Goal: Use online tool/utility: Utilize a website feature to perform a specific function

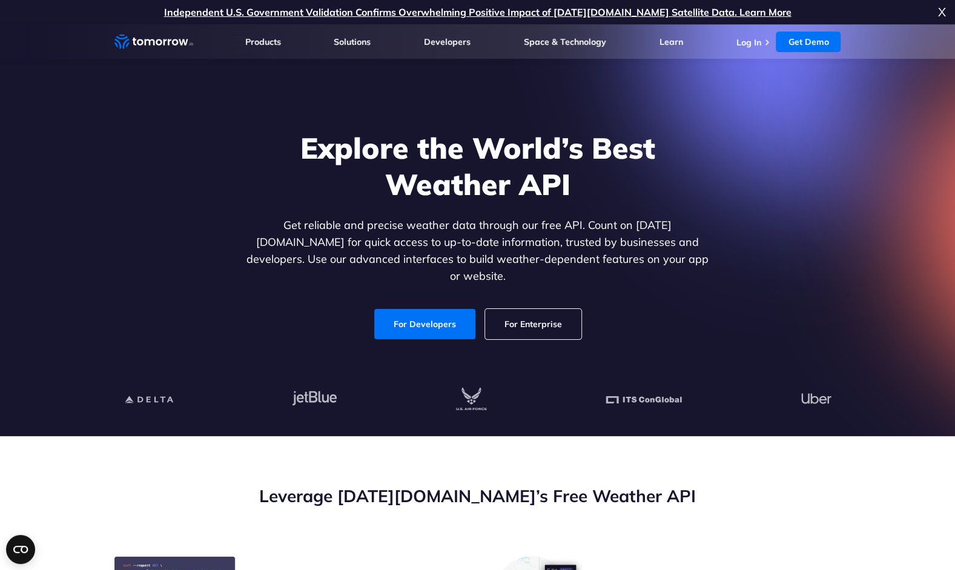
click at [319, 295] on div "Explore the World’s Best Weather API Get reliable and precise weather data thro…" at bounding box center [477, 235] width 467 height 210
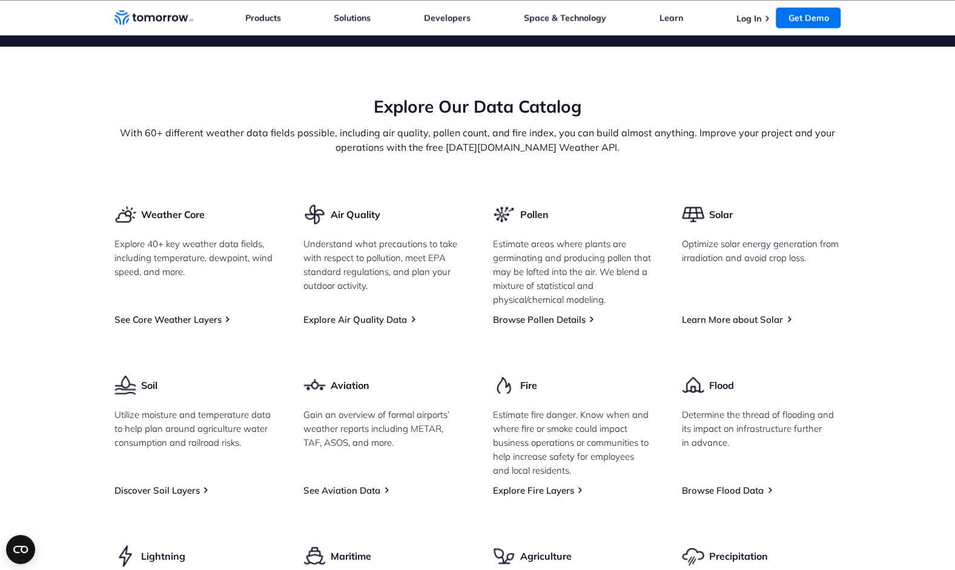
scroll to position [1401, 0]
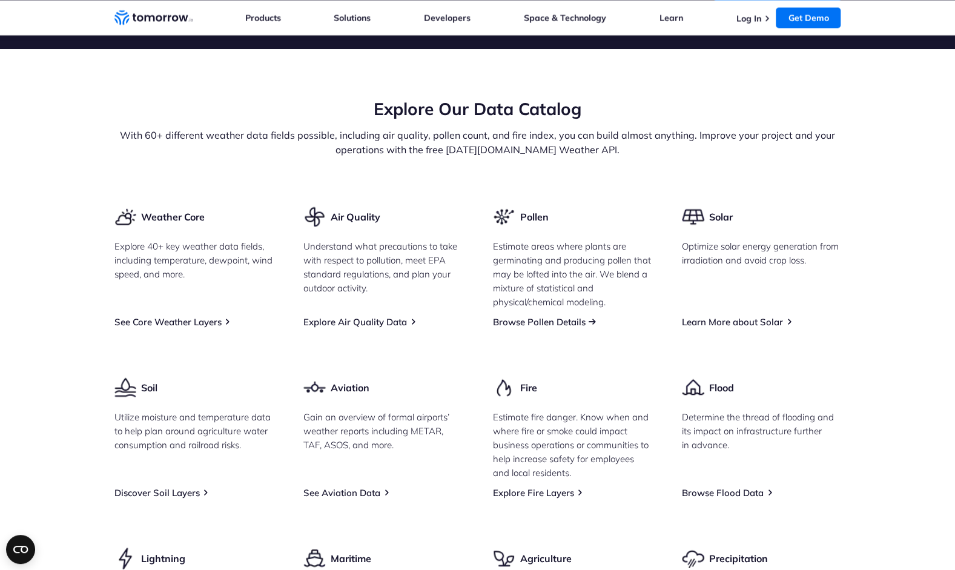
click at [520, 328] on link "Browse Pollen Details" at bounding box center [539, 322] width 93 height 12
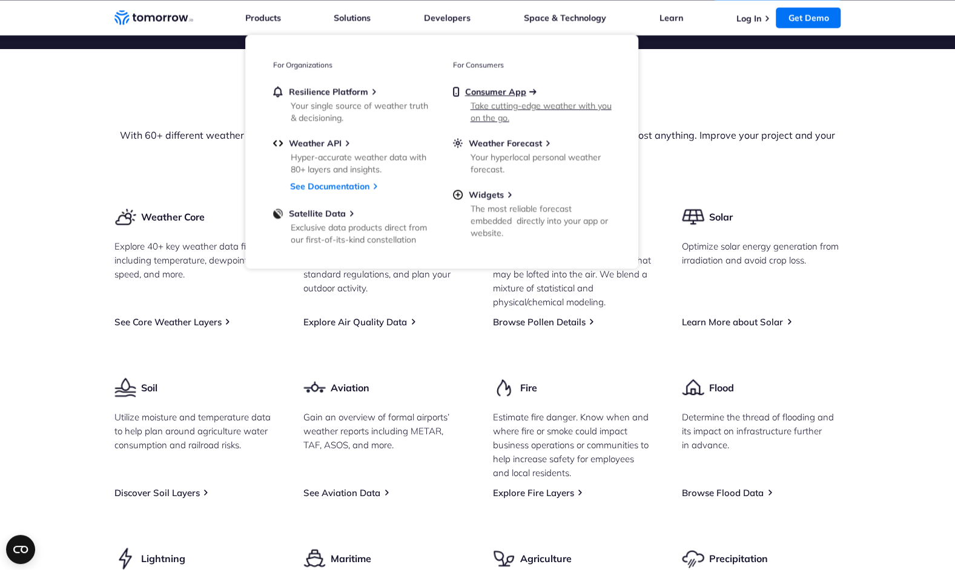
click at [501, 94] on span "Consumer App" at bounding box center [495, 91] width 61 height 11
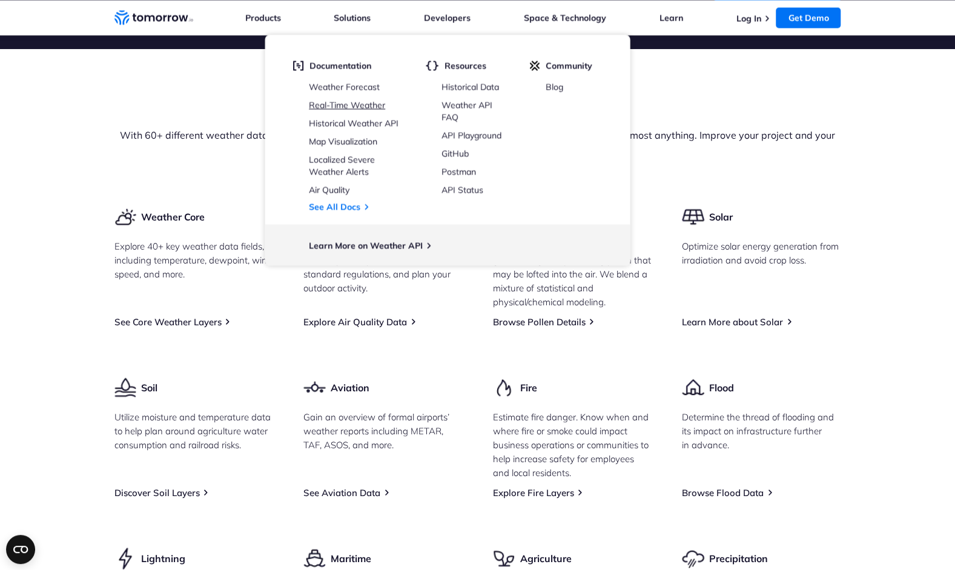
click at [347, 105] on link "Real-Time Weather" at bounding box center [347, 104] width 76 height 11
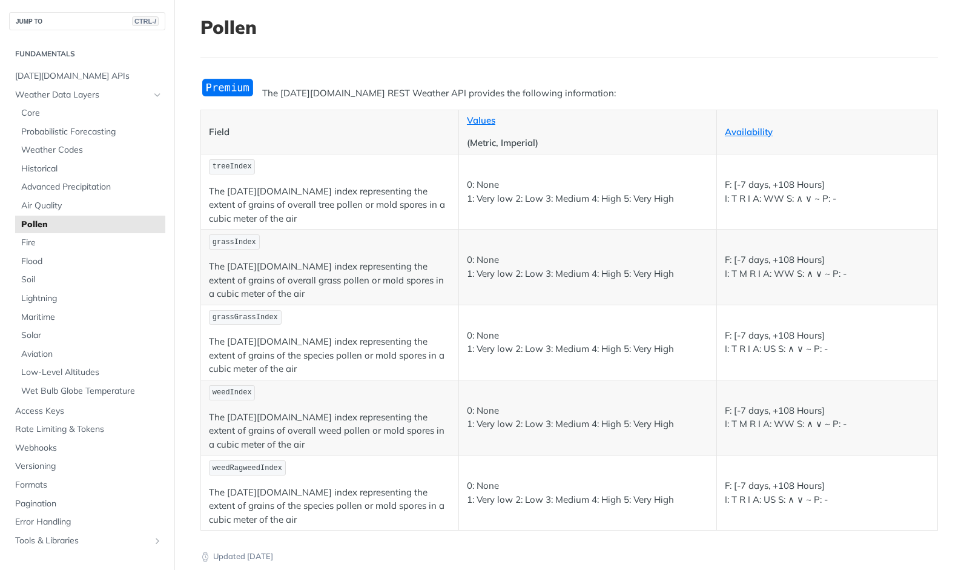
scroll to position [41, 0]
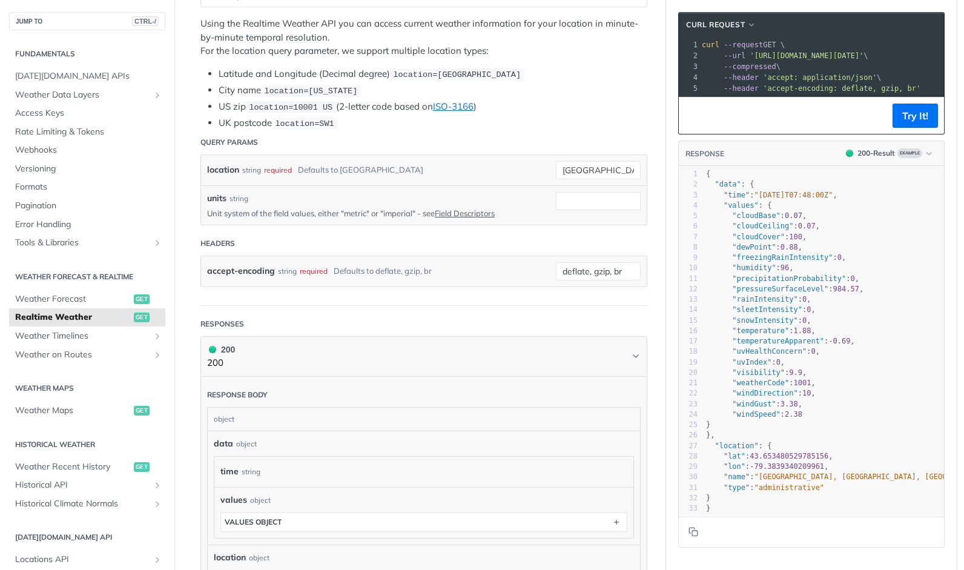
scroll to position [265, 0]
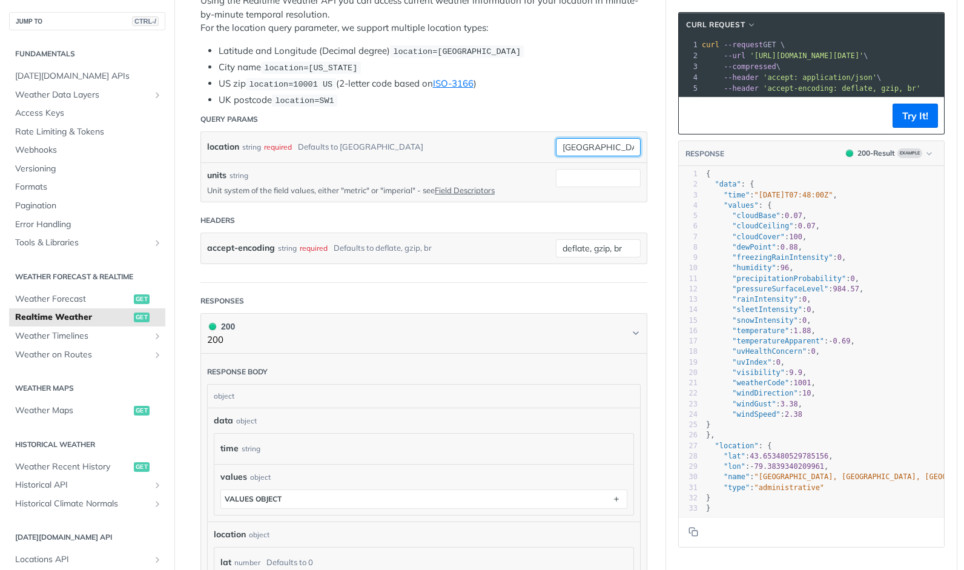
click at [599, 143] on input "toronto" at bounding box center [598, 147] width 85 height 18
click at [599, 103] on li "UK postcode location=SW1" at bounding box center [433, 100] width 429 height 14
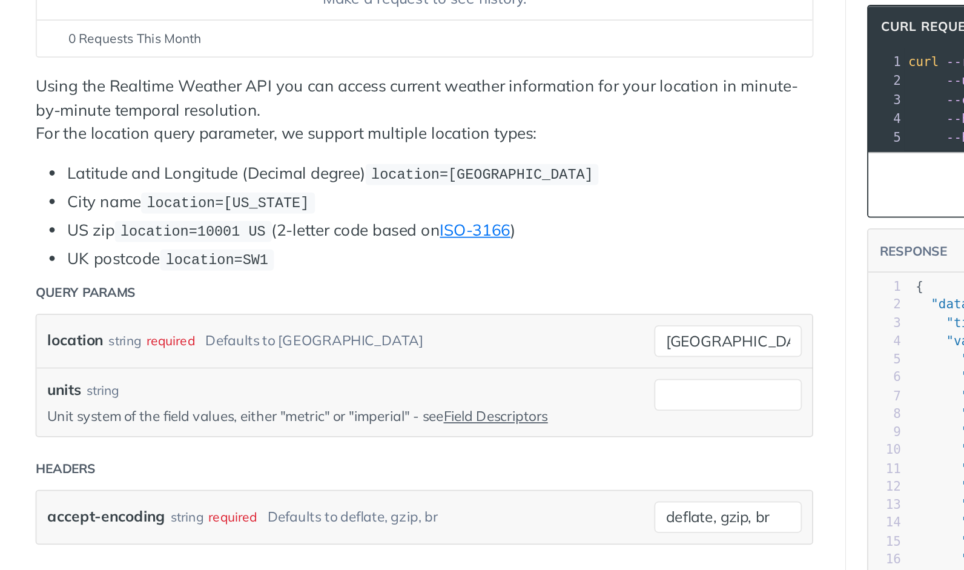
scroll to position [182, 0]
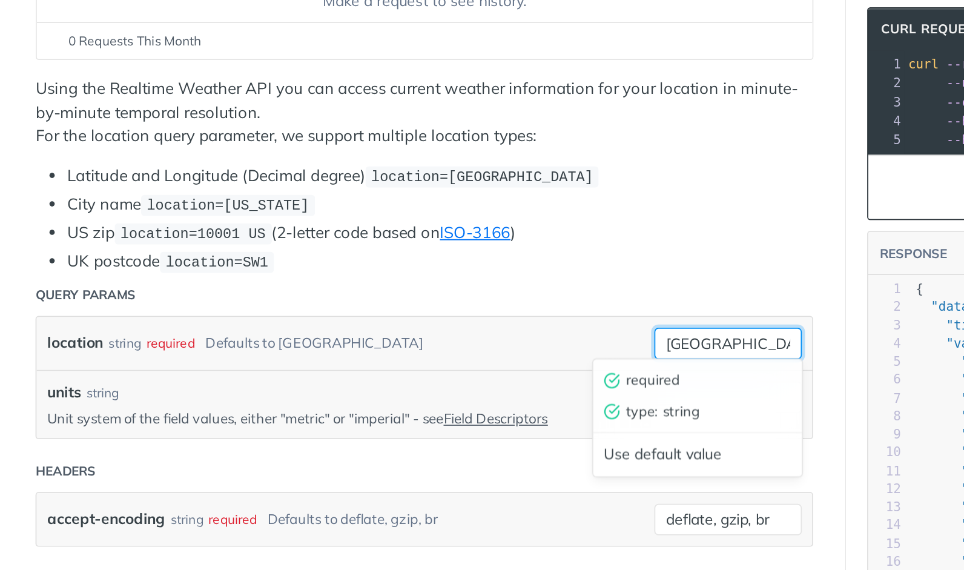
click at [604, 225] on input "toronto" at bounding box center [598, 231] width 85 height 18
type input "t"
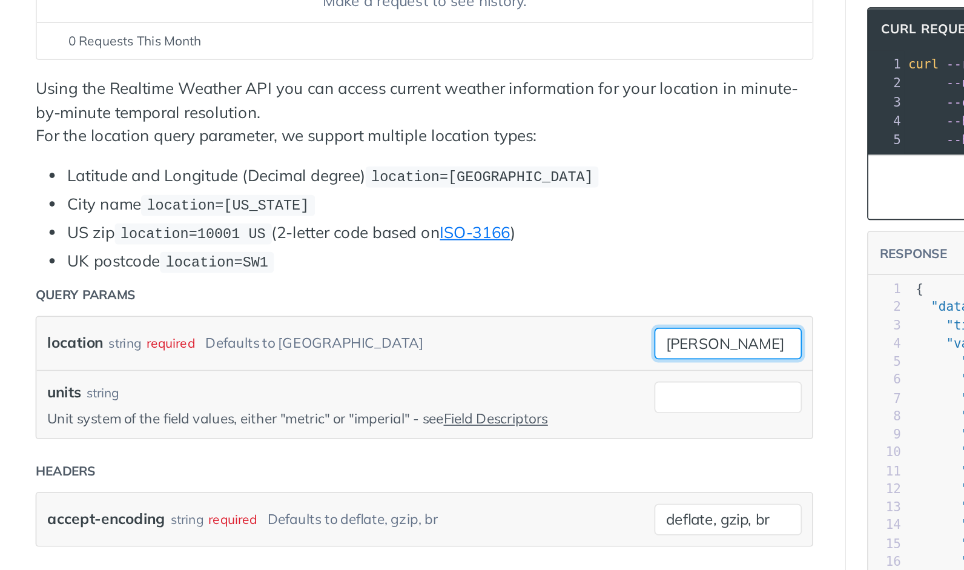
type input "Napier"
click at [604, 197] on header "Query Params" at bounding box center [423, 203] width 447 height 24
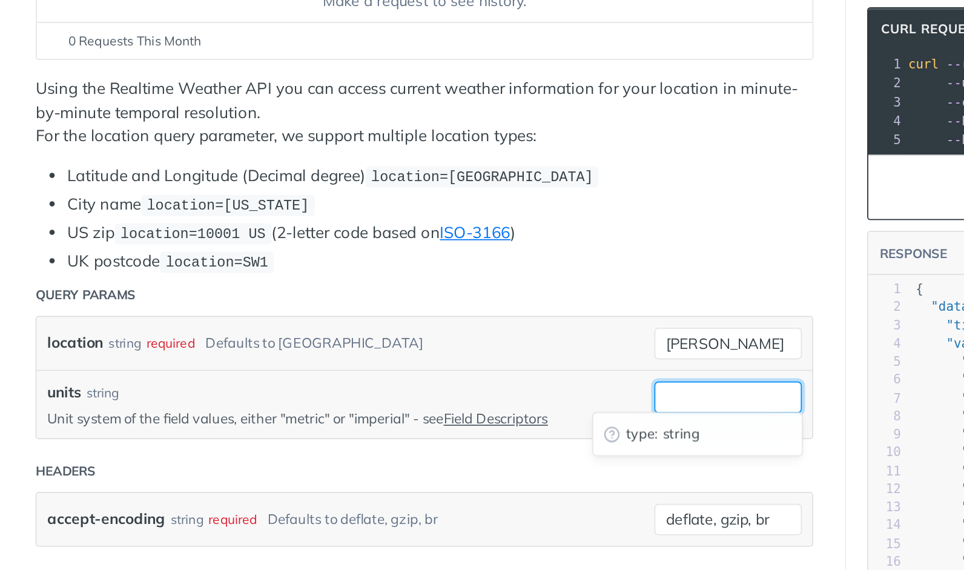
click at [579, 262] on input "units" at bounding box center [598, 262] width 85 height 18
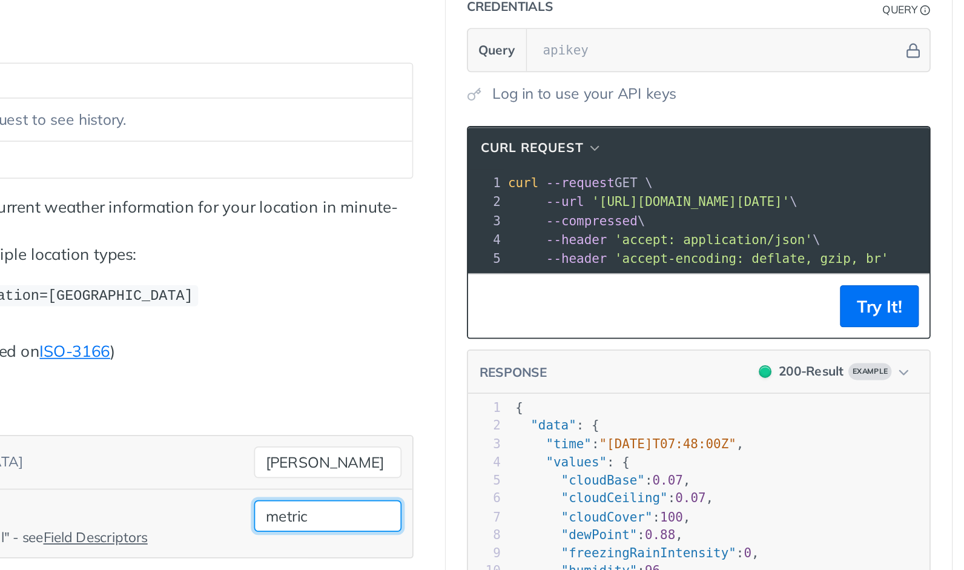
scroll to position [0, 107]
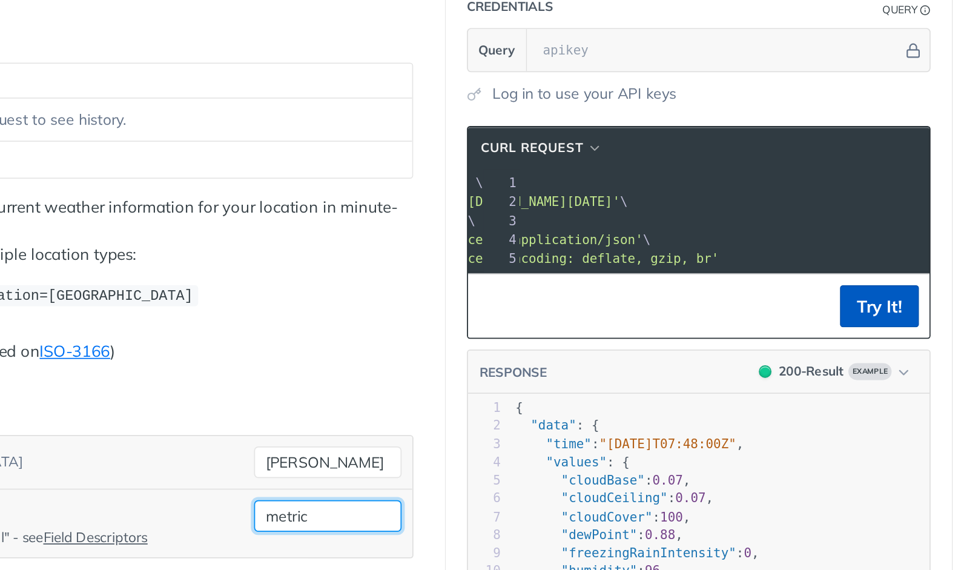
type input "metric"
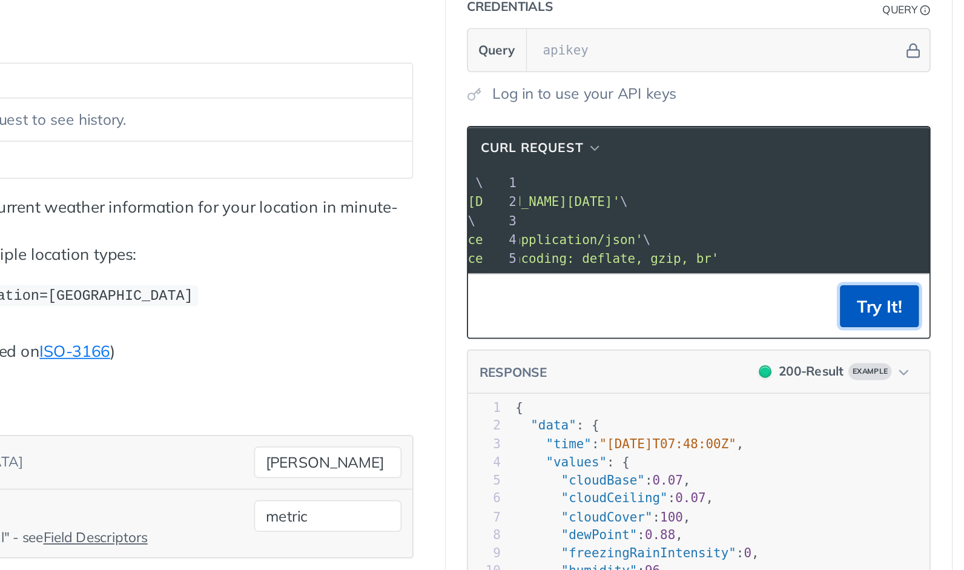
click at [916, 216] on button "Try It!" at bounding box center [915, 209] width 45 height 24
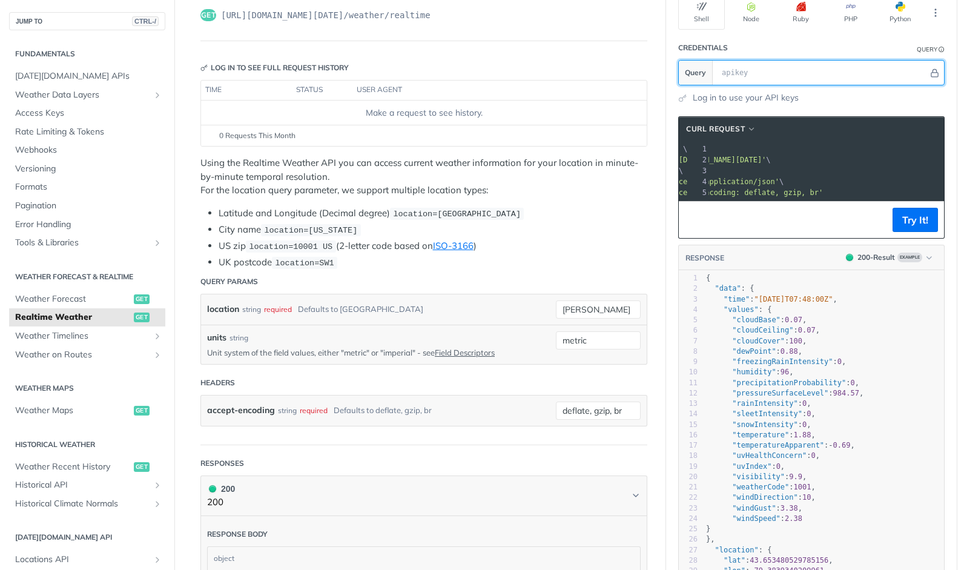
scroll to position [101, 0]
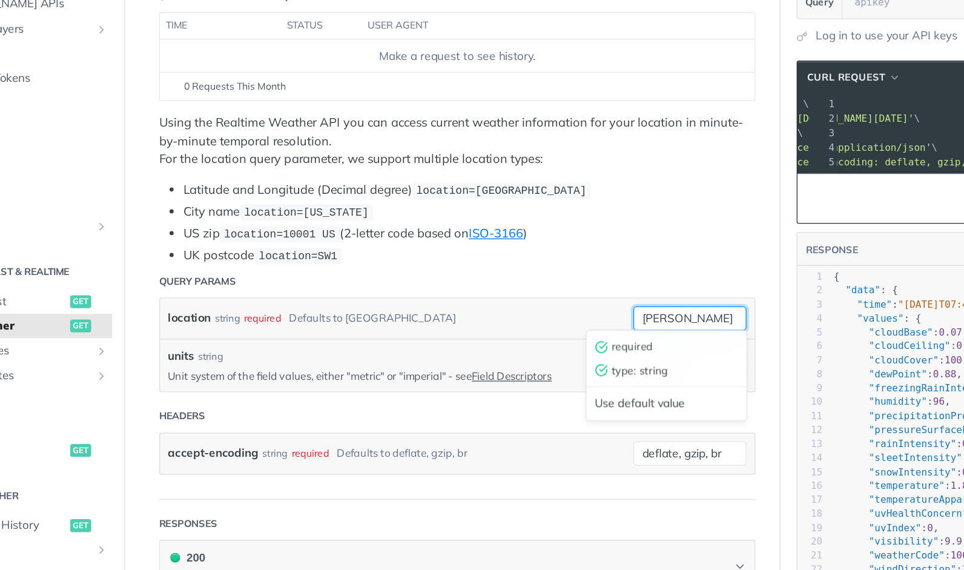
click at [593, 310] on input "Napier" at bounding box center [598, 312] width 85 height 18
type input "N"
paste input "-39.52402581791802"
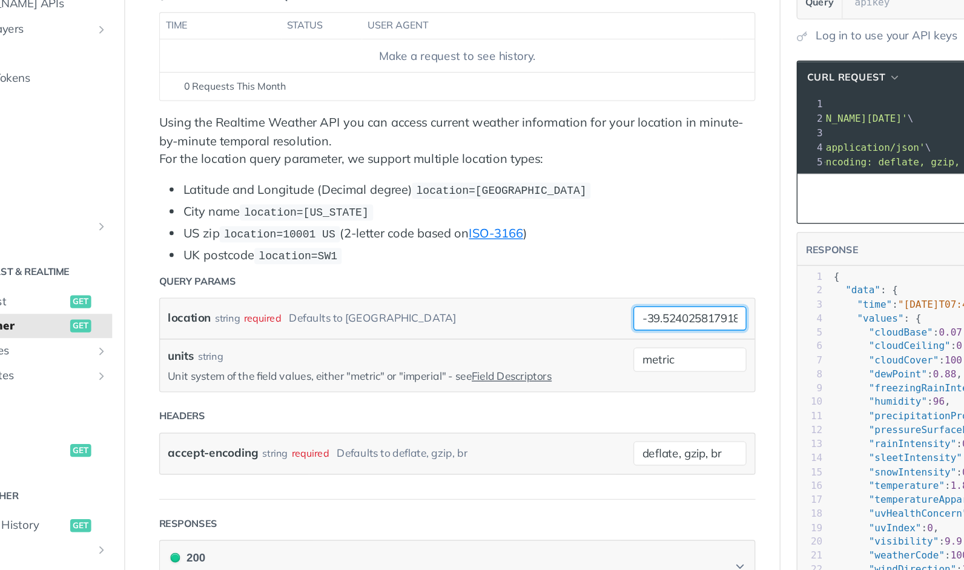
click at [596, 305] on input "-39.52402581791802" at bounding box center [598, 312] width 85 height 18
click at [624, 308] on input "-39.52402581791802," at bounding box center [598, 312] width 85 height 18
paste input "176.91648691892624"
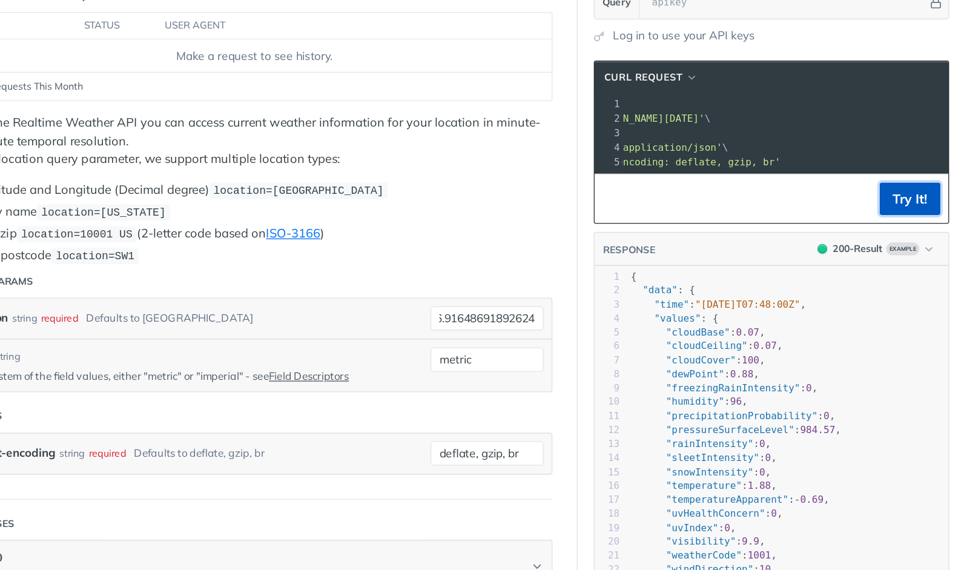
scroll to position [0, 0]
click at [912, 229] on button "Try It!" at bounding box center [915, 222] width 45 height 24
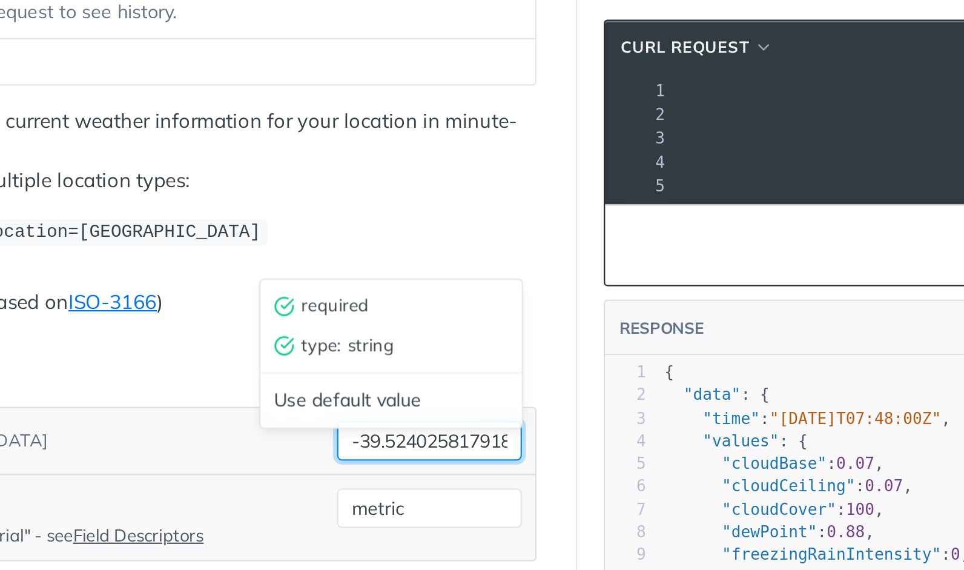
click at [584, 331] on input "-39.52402581791802, 176.91648691892624" at bounding box center [598, 335] width 85 height 18
click at [593, 332] on input "-39.52402581791802, 176.91648691892624" at bounding box center [598, 335] width 85 height 18
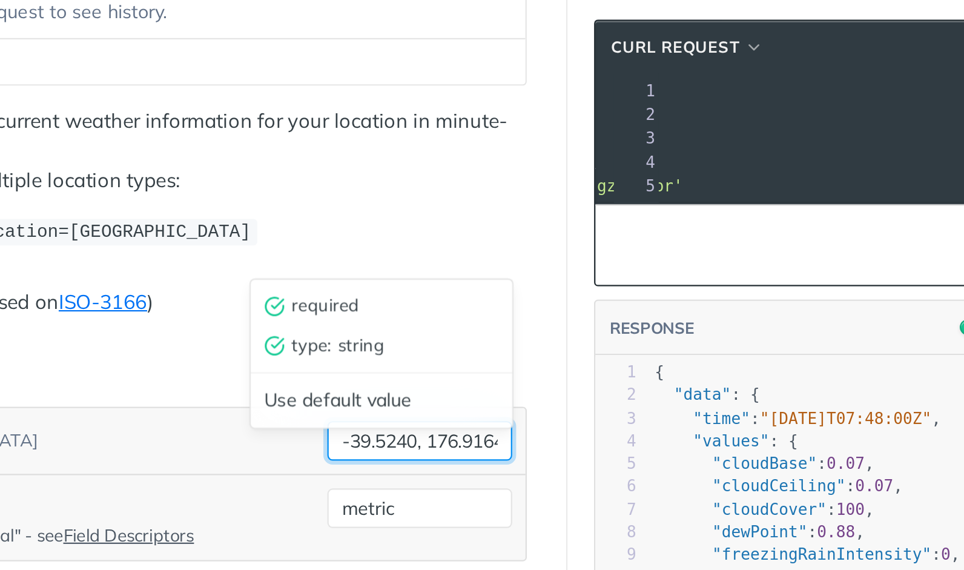
click at [625, 332] on input "-39.5240, 176.91648691892624" at bounding box center [598, 335] width 85 height 18
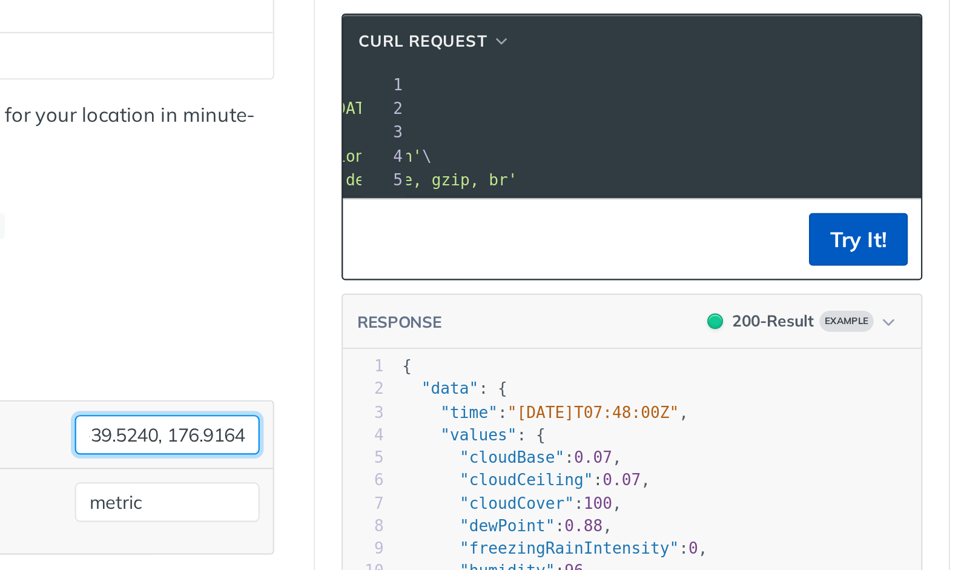
type input "-39.5240, 176.9164"
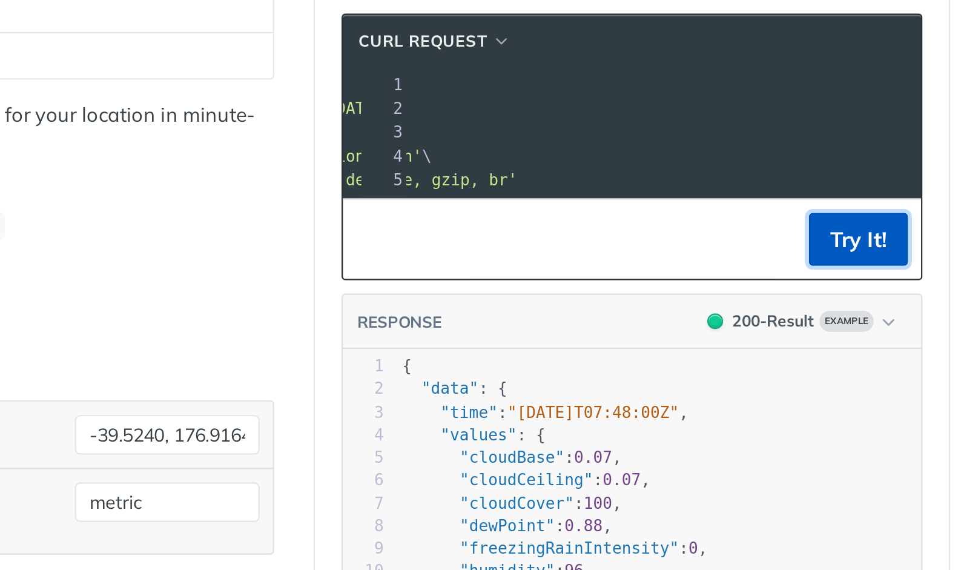
click at [916, 248] on button "Try It!" at bounding box center [915, 243] width 45 height 24
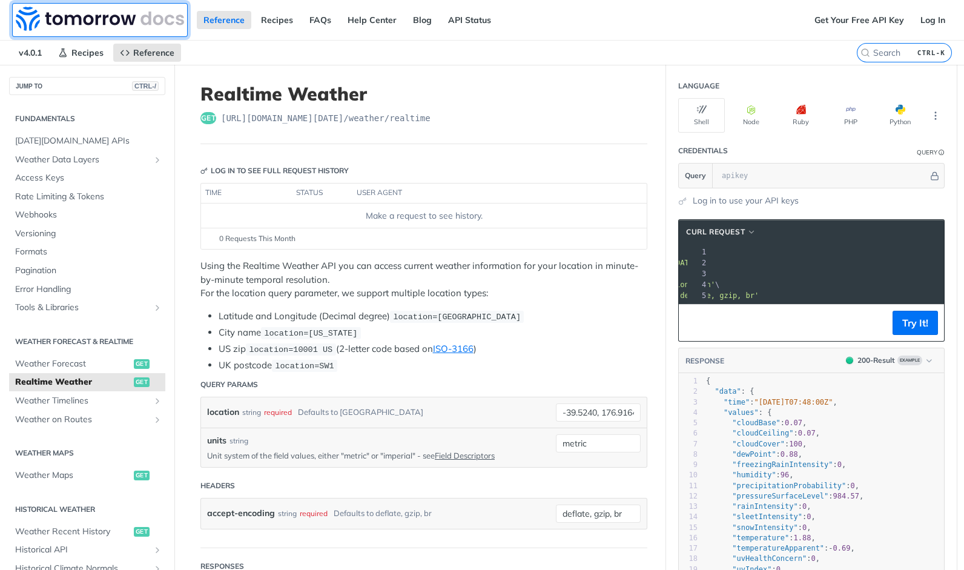
click at [81, 16] on img at bounding box center [100, 19] width 168 height 24
